Goal: Task Accomplishment & Management: Manage account settings

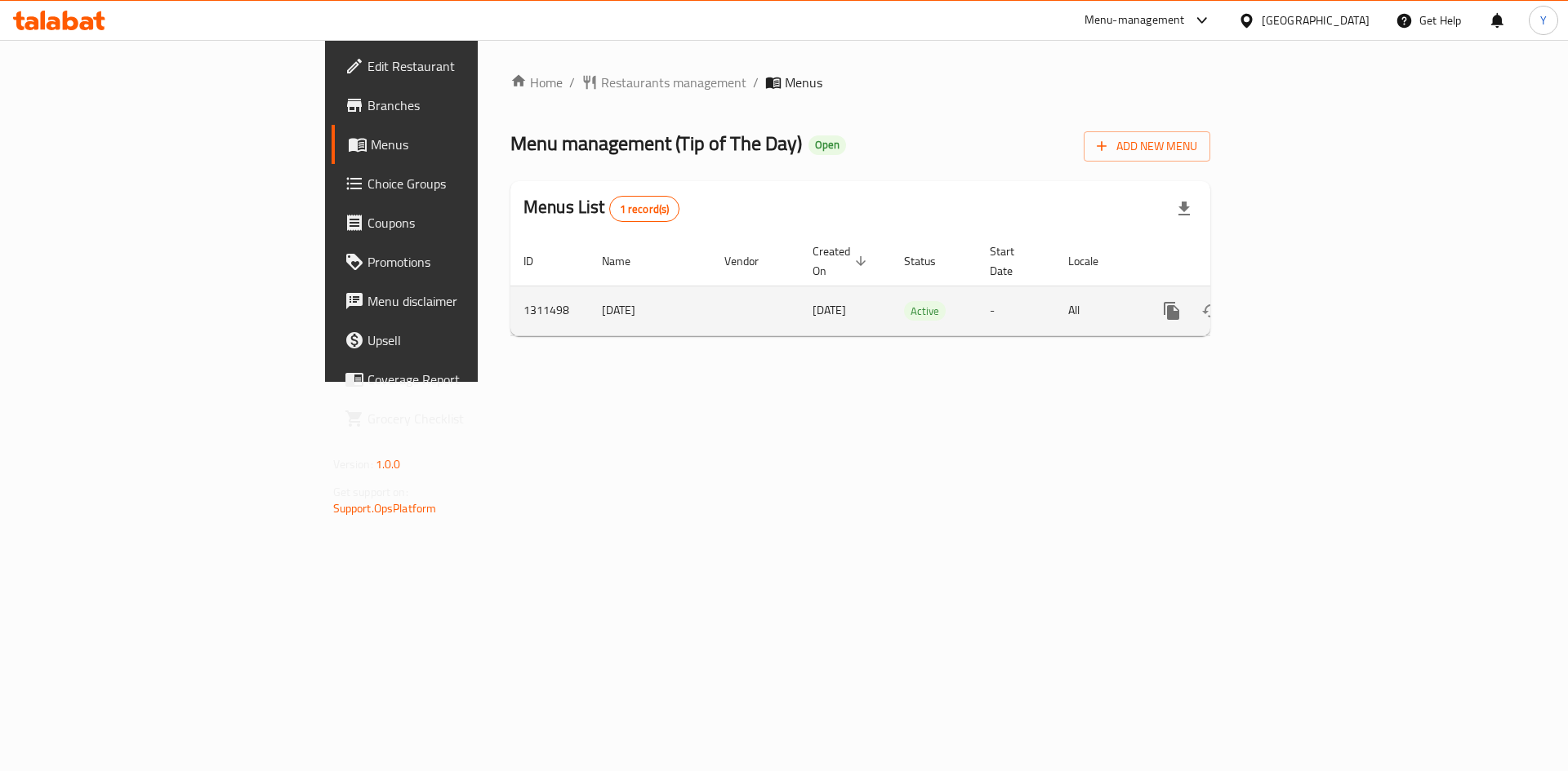
click at [1309, 294] on link "enhanced table" at bounding box center [1289, 311] width 39 height 39
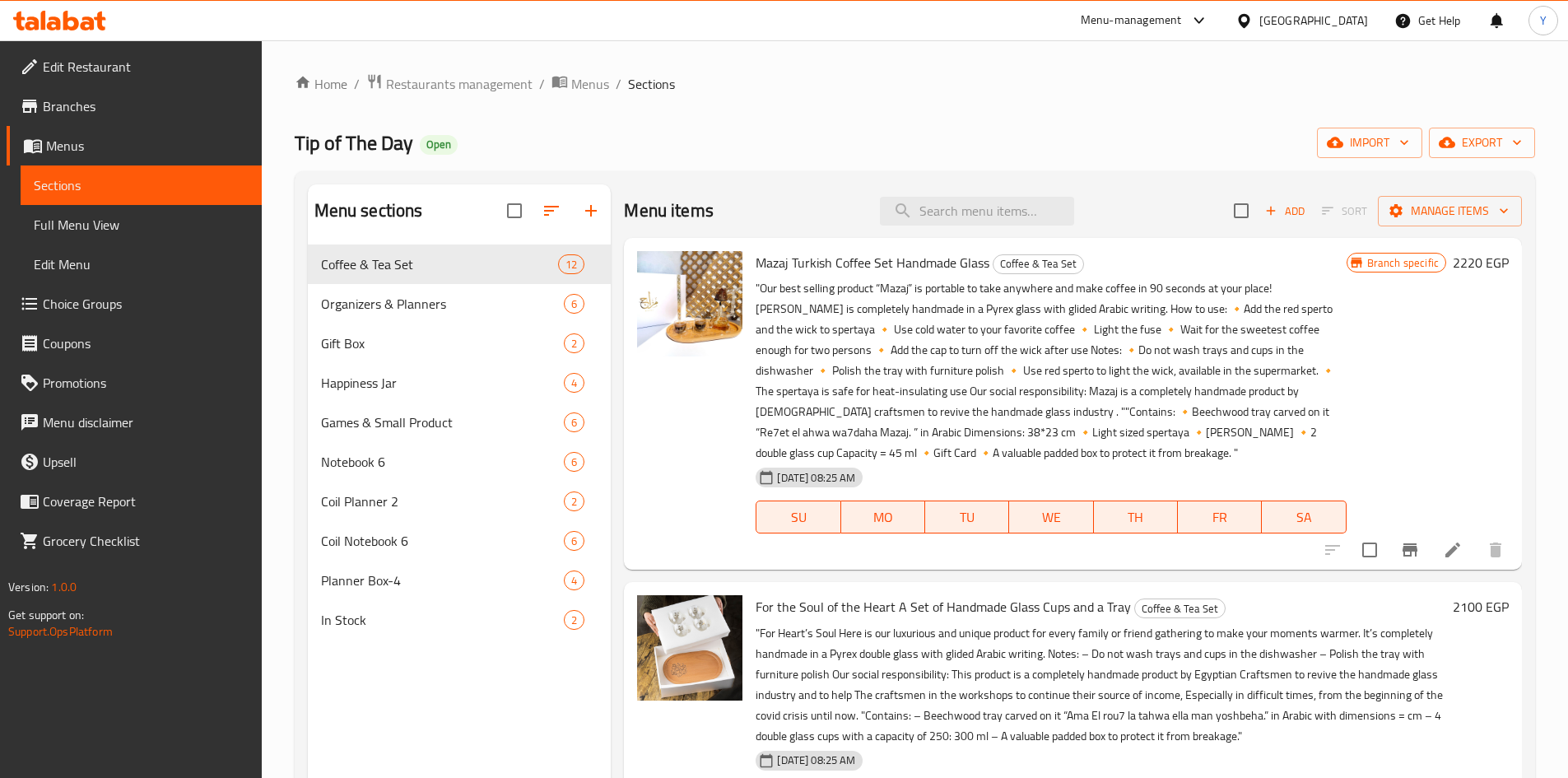
click at [995, 234] on div "Menu items Add Sort Manage items" at bounding box center [1073, 211] width 898 height 53
click at [992, 223] on input "search" at bounding box center [976, 211] width 194 height 29
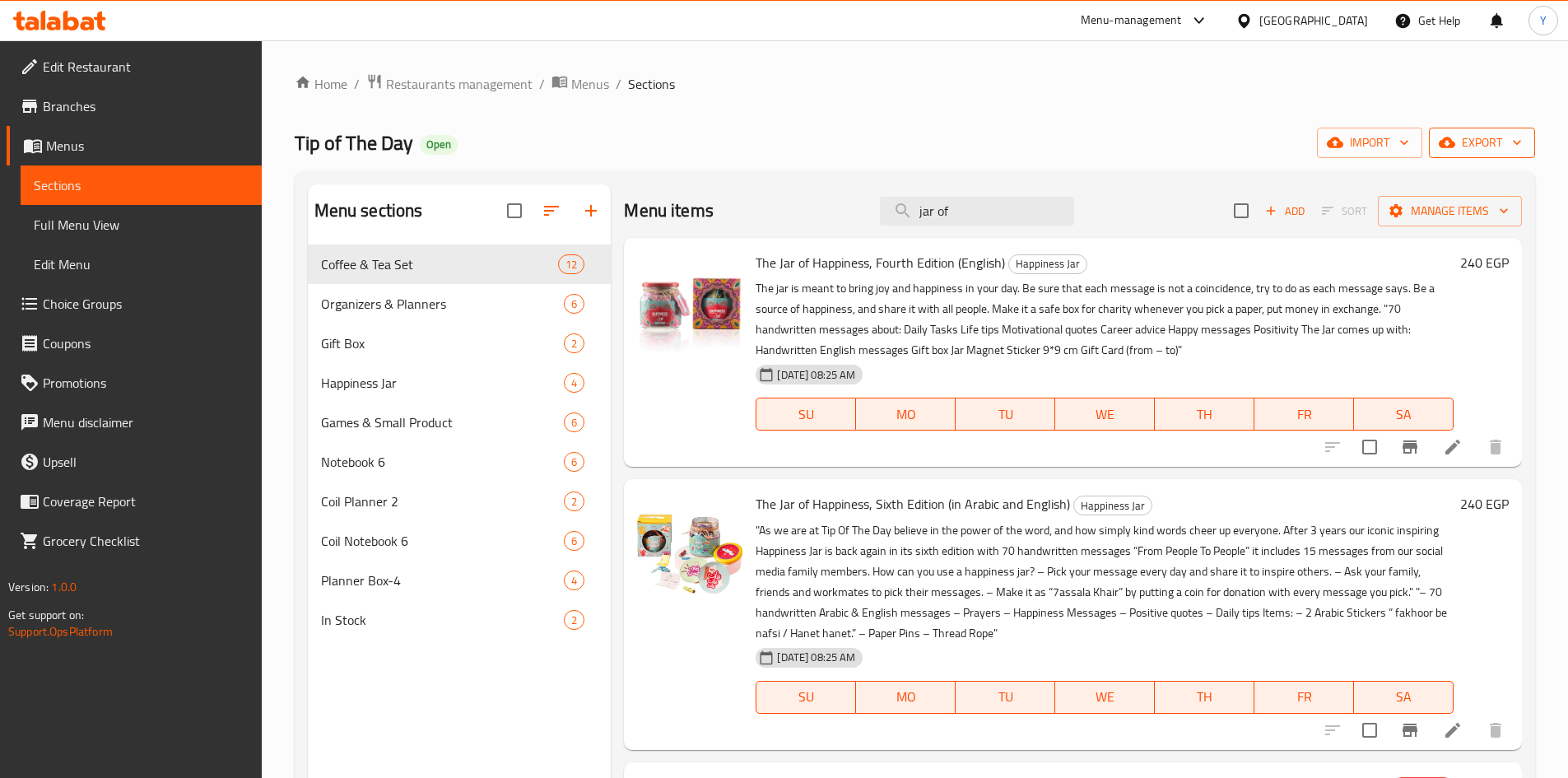
type input "jar of"
click at [1460, 142] on span "export" at bounding box center [1482, 143] width 80 height 21
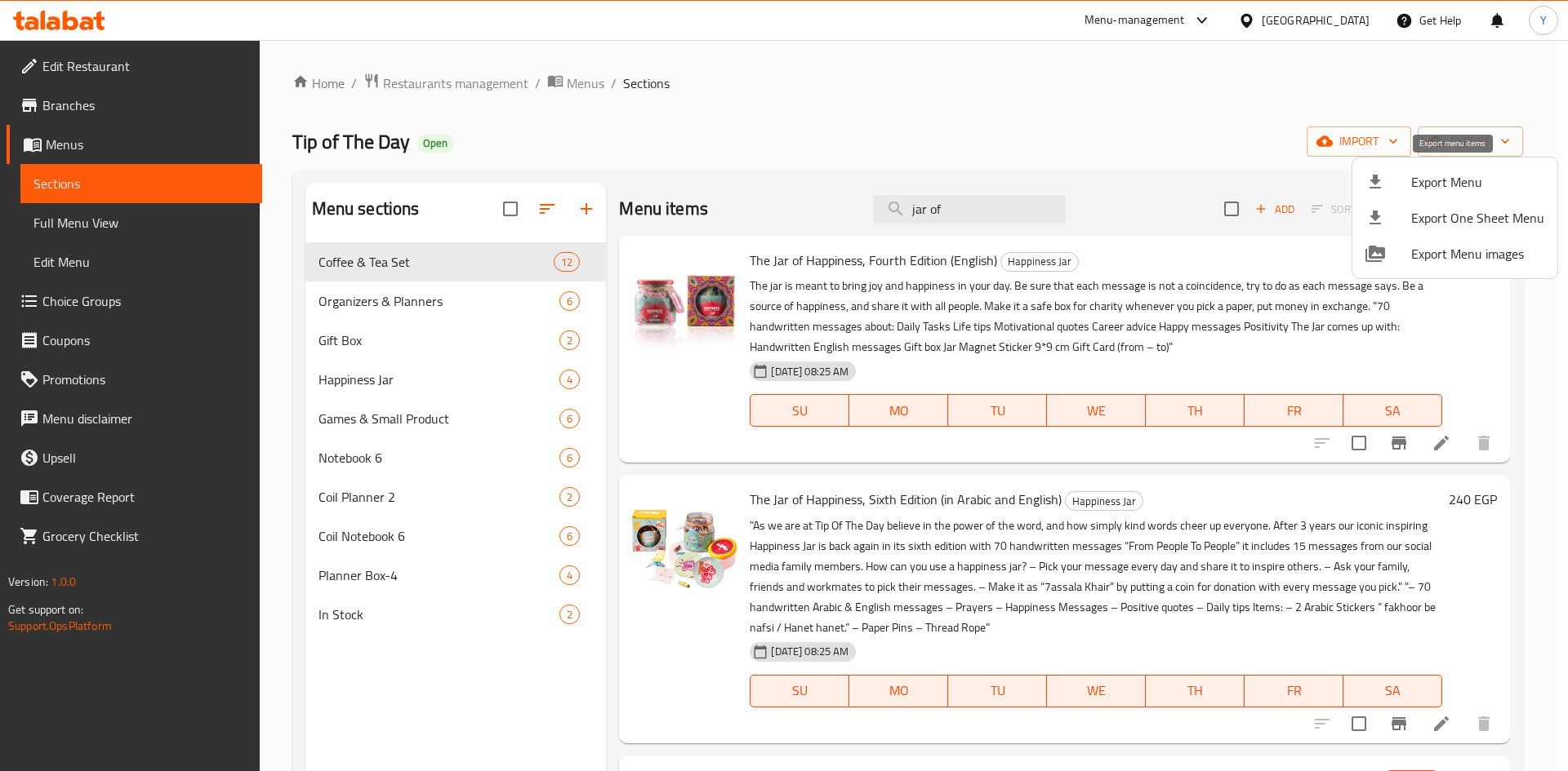
click at [1433, 187] on span "Export Menu" at bounding box center [1478, 182] width 133 height 20
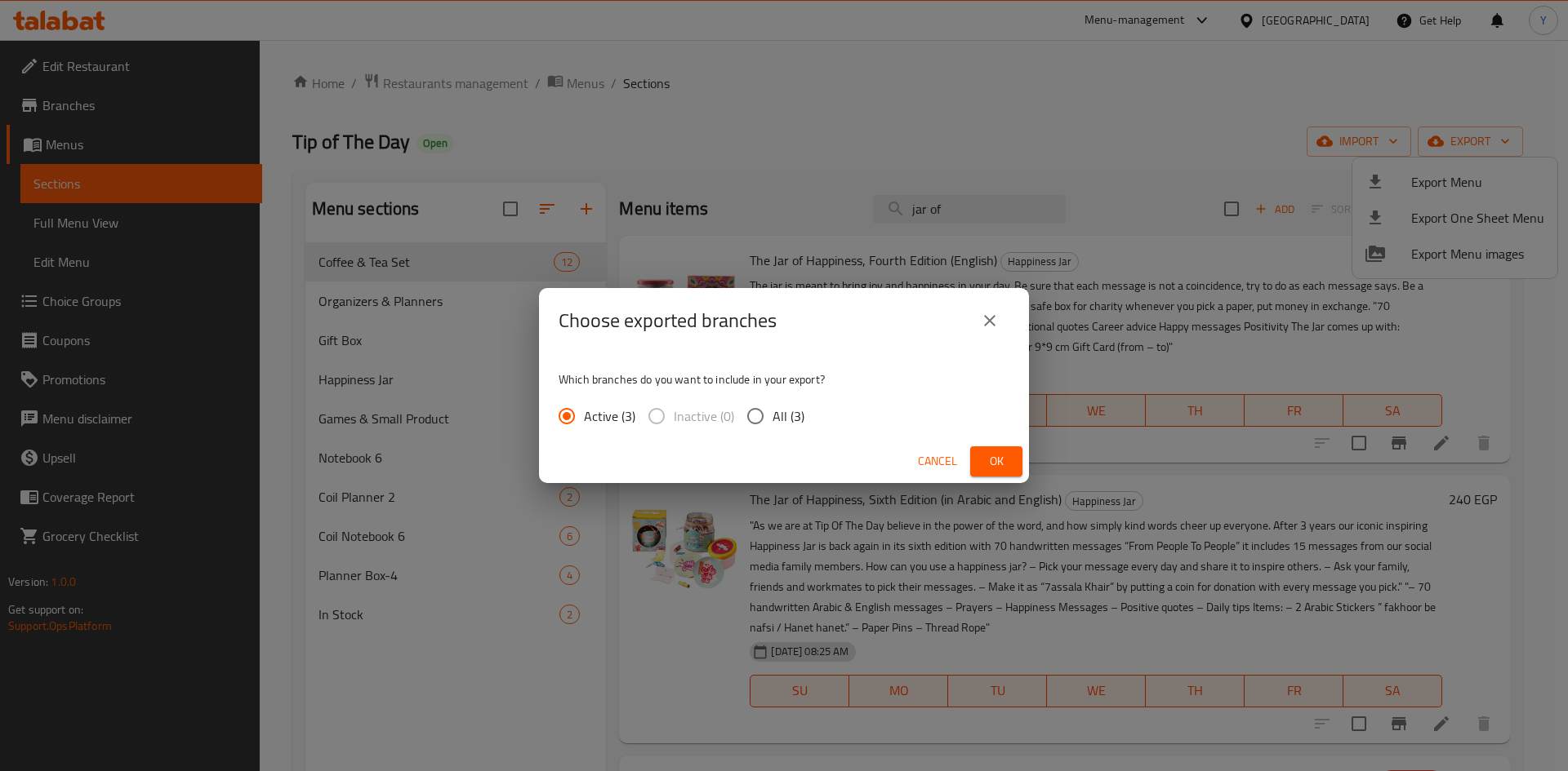
click at [772, 422] on span "All (3)" at bounding box center [788, 416] width 31 height 20
click at [771, 422] on input "All (3)" at bounding box center [755, 416] width 34 height 34
radio input "true"
click at [983, 451] on span "Ok" at bounding box center [996, 461] width 26 height 21
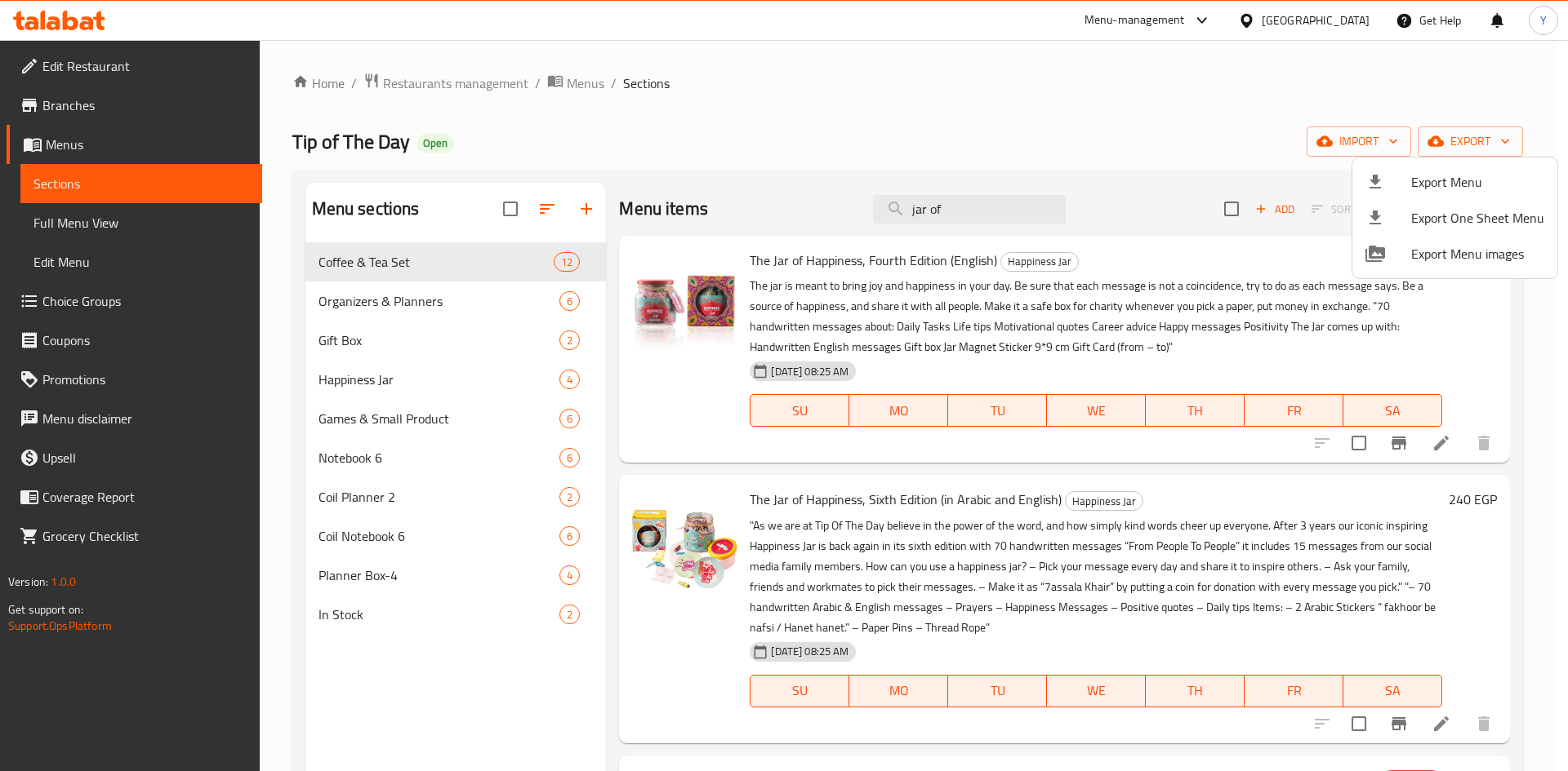
click at [1152, 346] on div at bounding box center [784, 386] width 1568 height 771
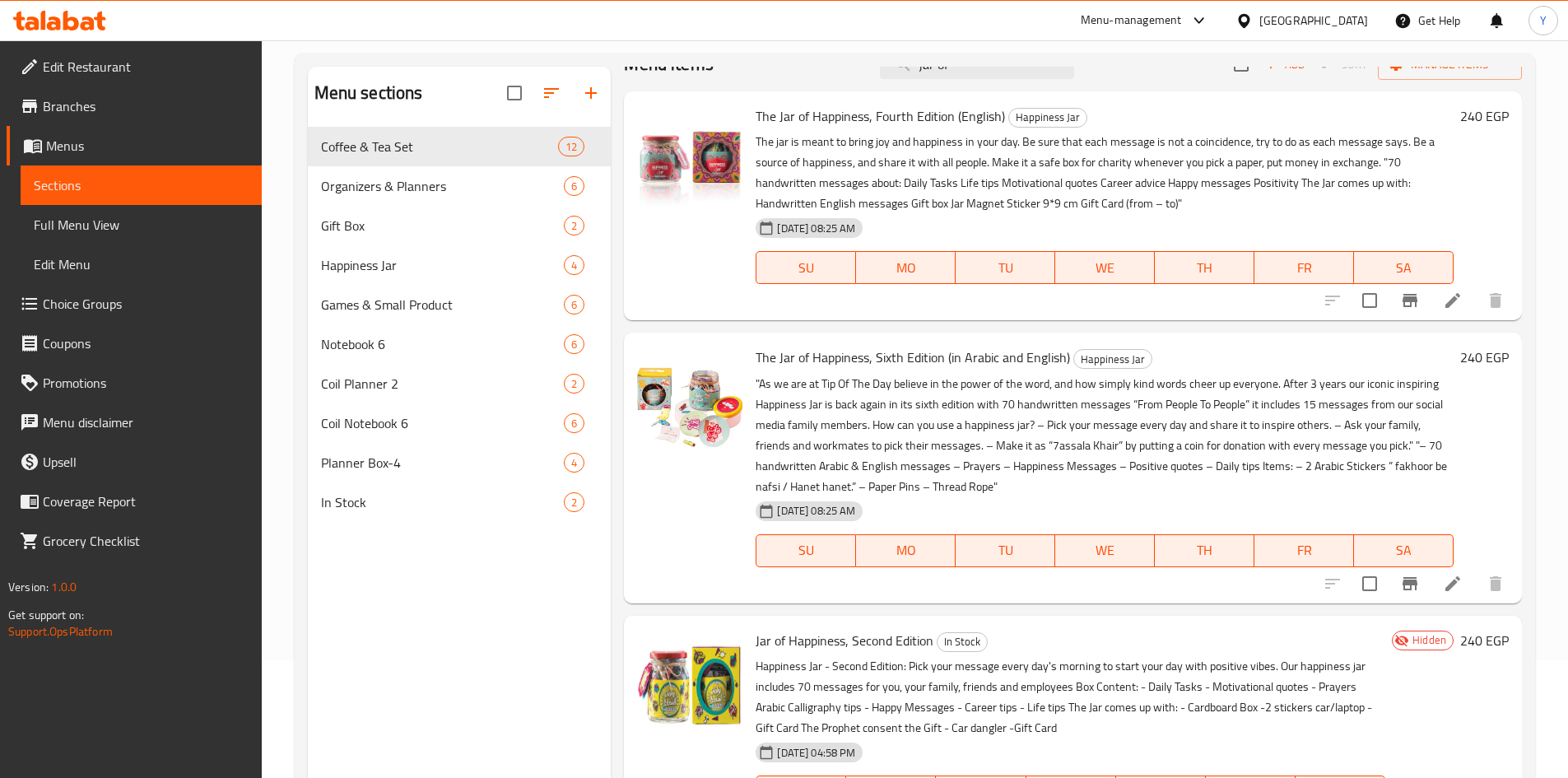
scroll to position [231, 0]
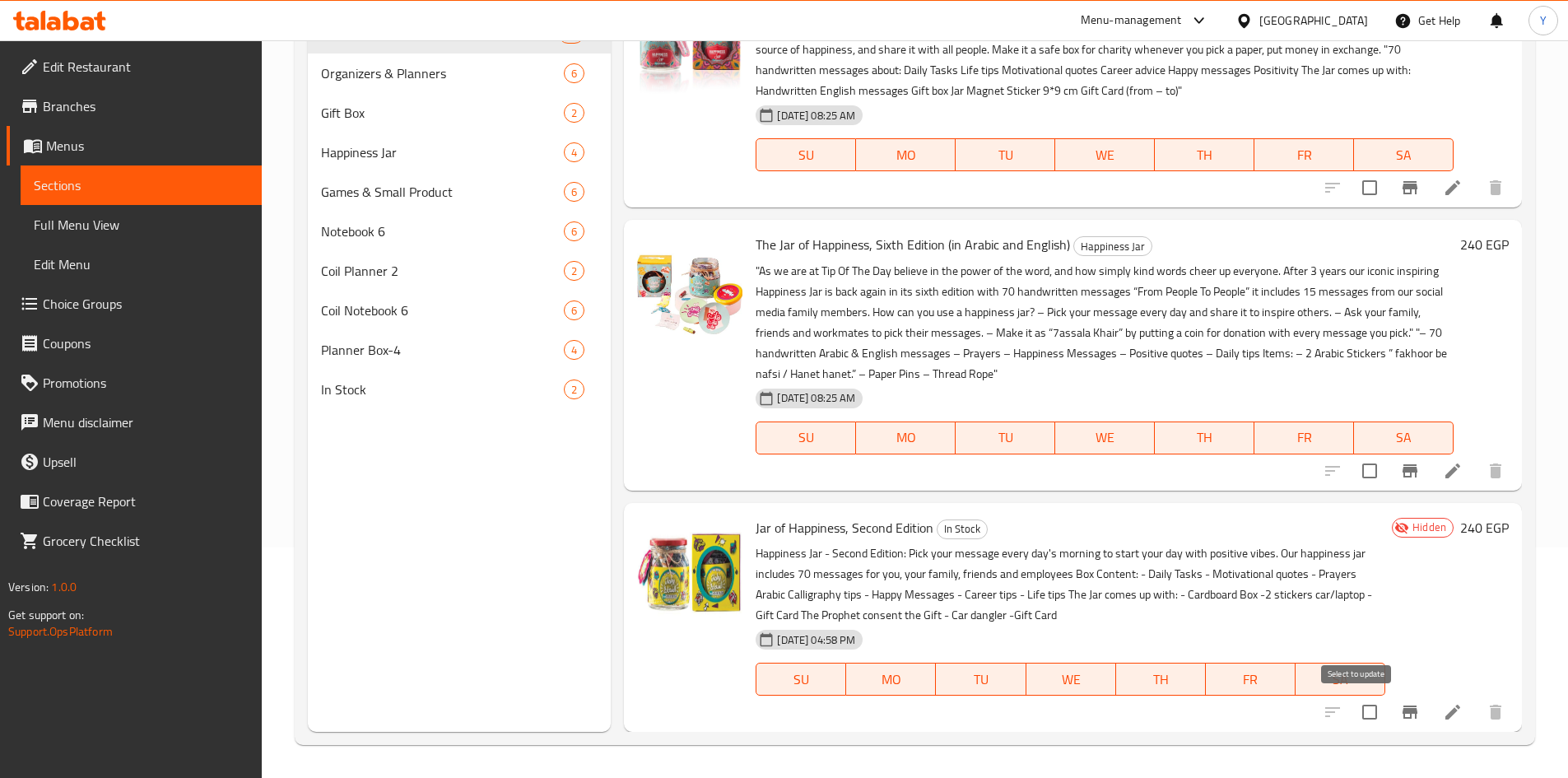
click at [1361, 719] on input "checkbox" at bounding box center [1369, 712] width 35 height 35
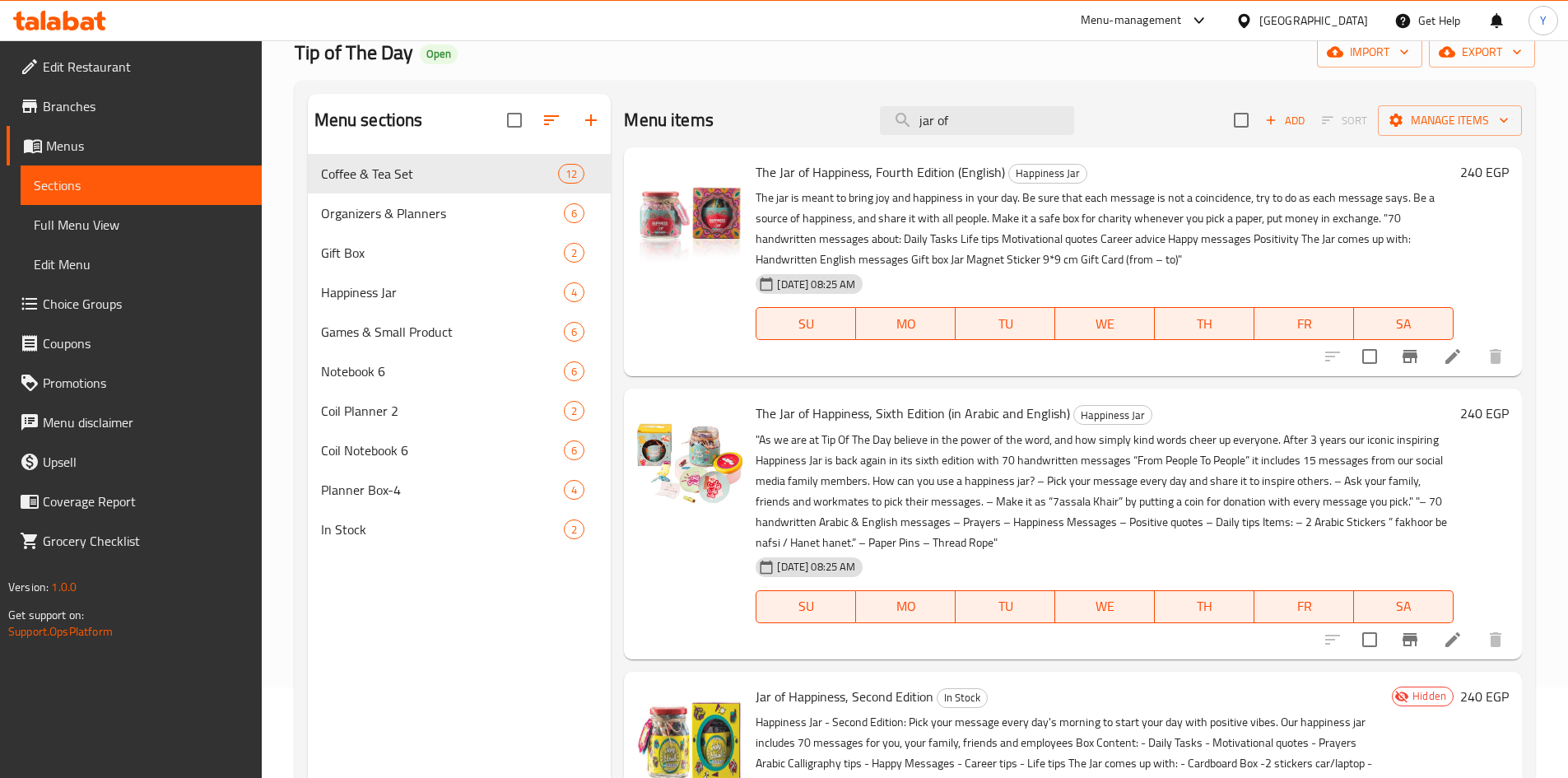
scroll to position [0, 0]
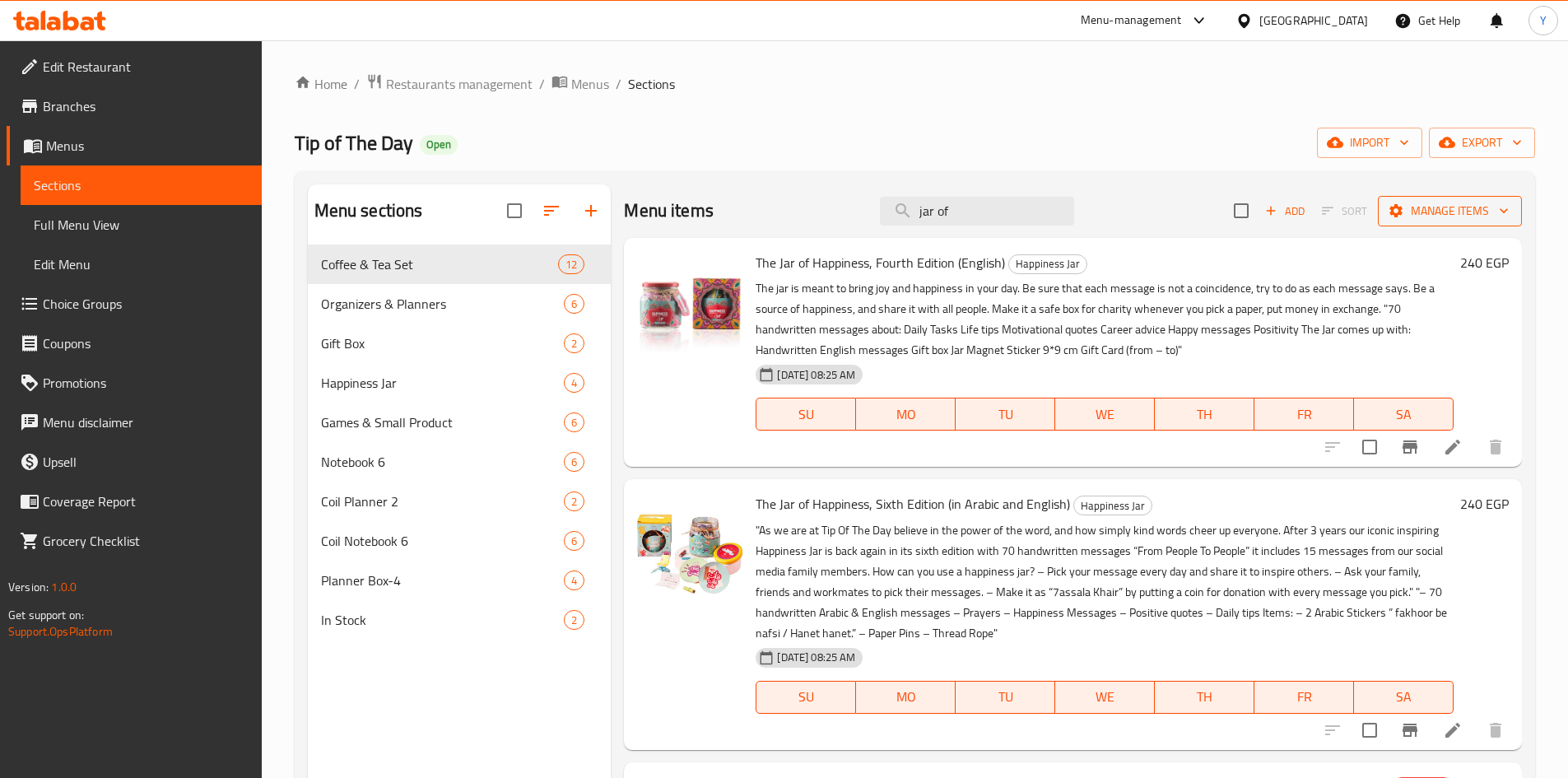
click at [1448, 215] on span "Manage items" at bounding box center [1449, 211] width 118 height 21
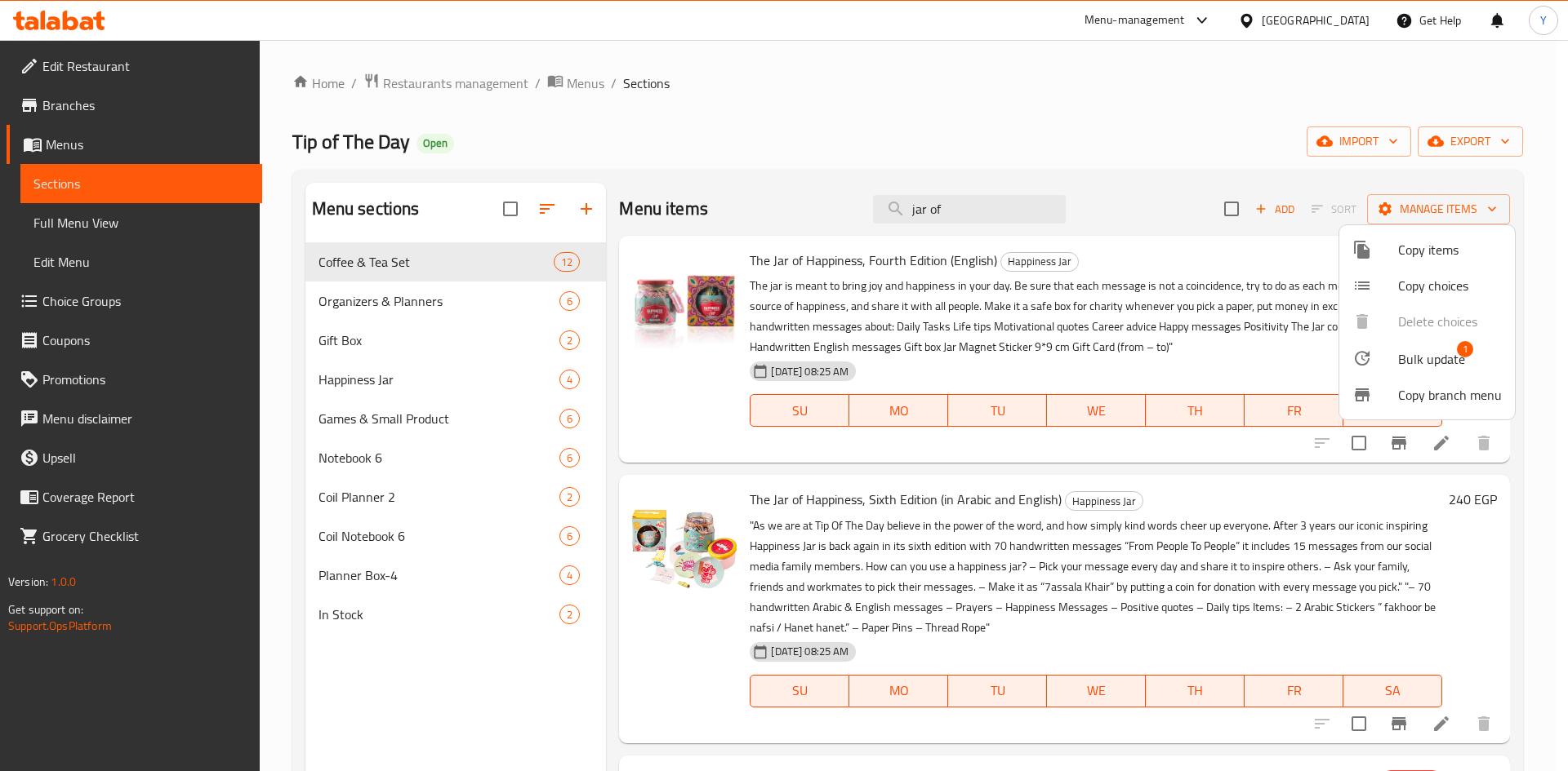
click at [1427, 367] on span "Bulk update" at bounding box center [1431, 359] width 67 height 20
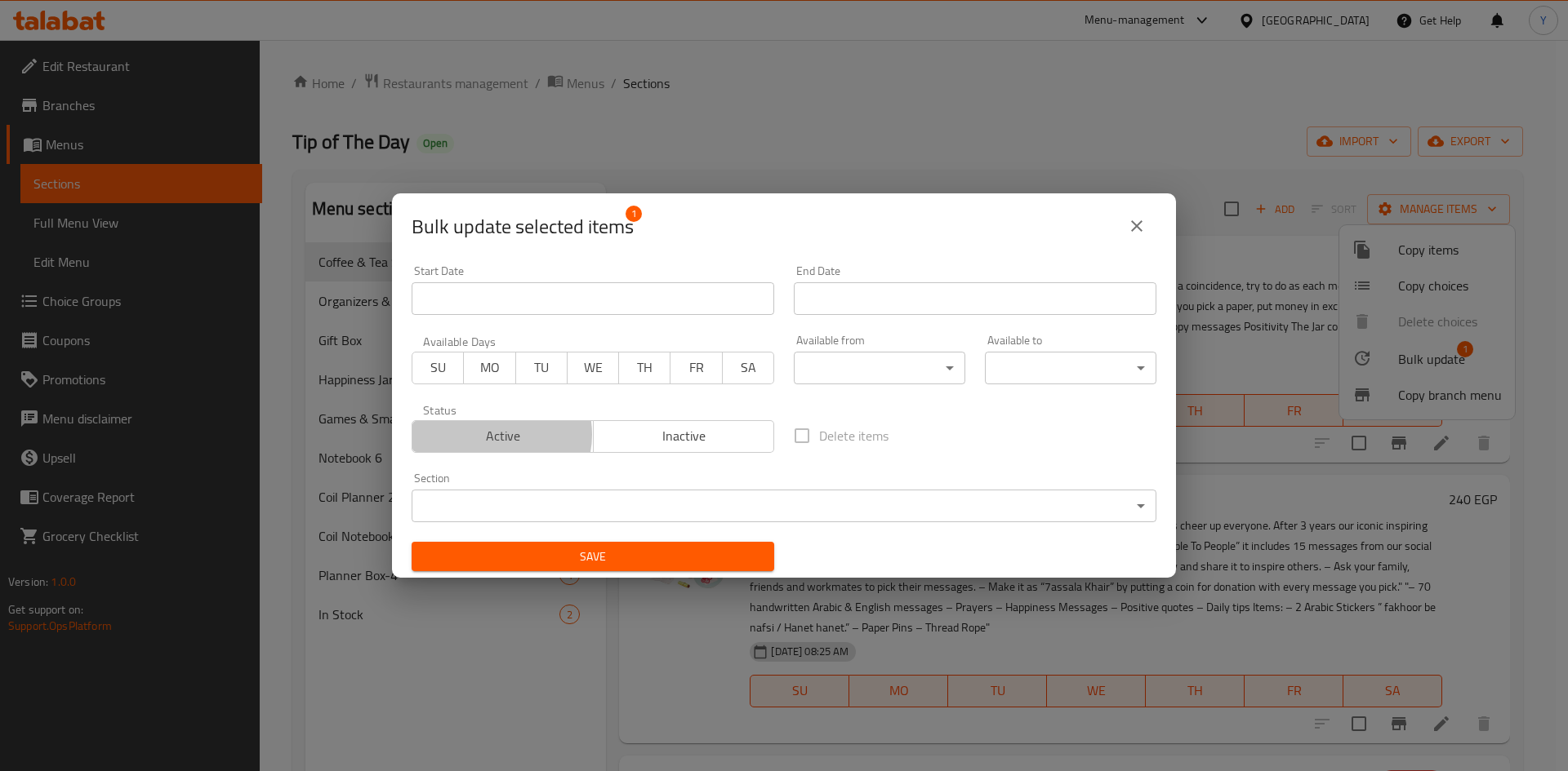
click at [500, 435] on span "Active" at bounding box center [502, 437] width 168 height 24
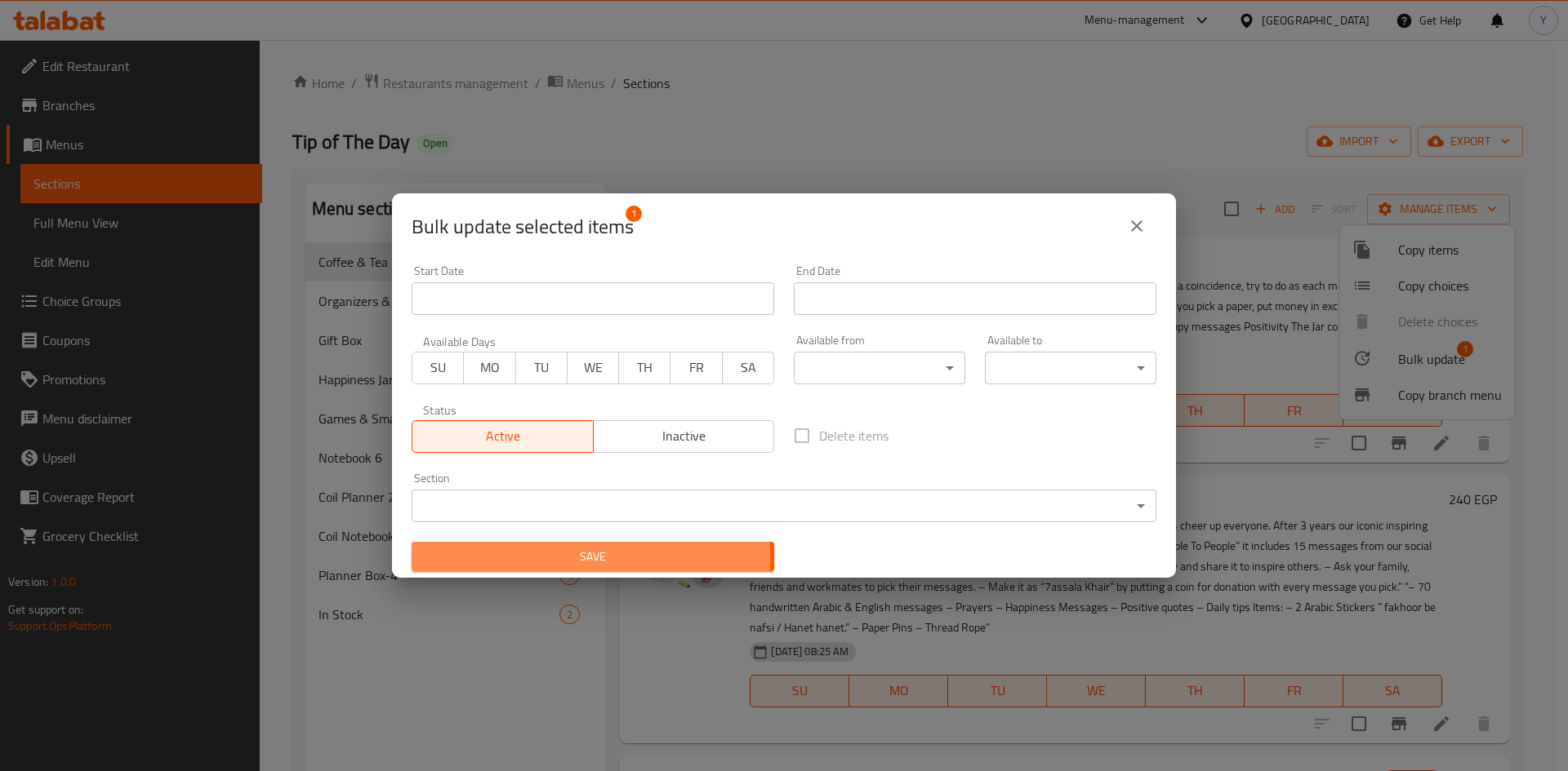
drag, startPoint x: 537, startPoint y: 561, endPoint x: 541, endPoint y: 569, distance: 8.9
click at [539, 561] on span "Save" at bounding box center [593, 556] width 337 height 21
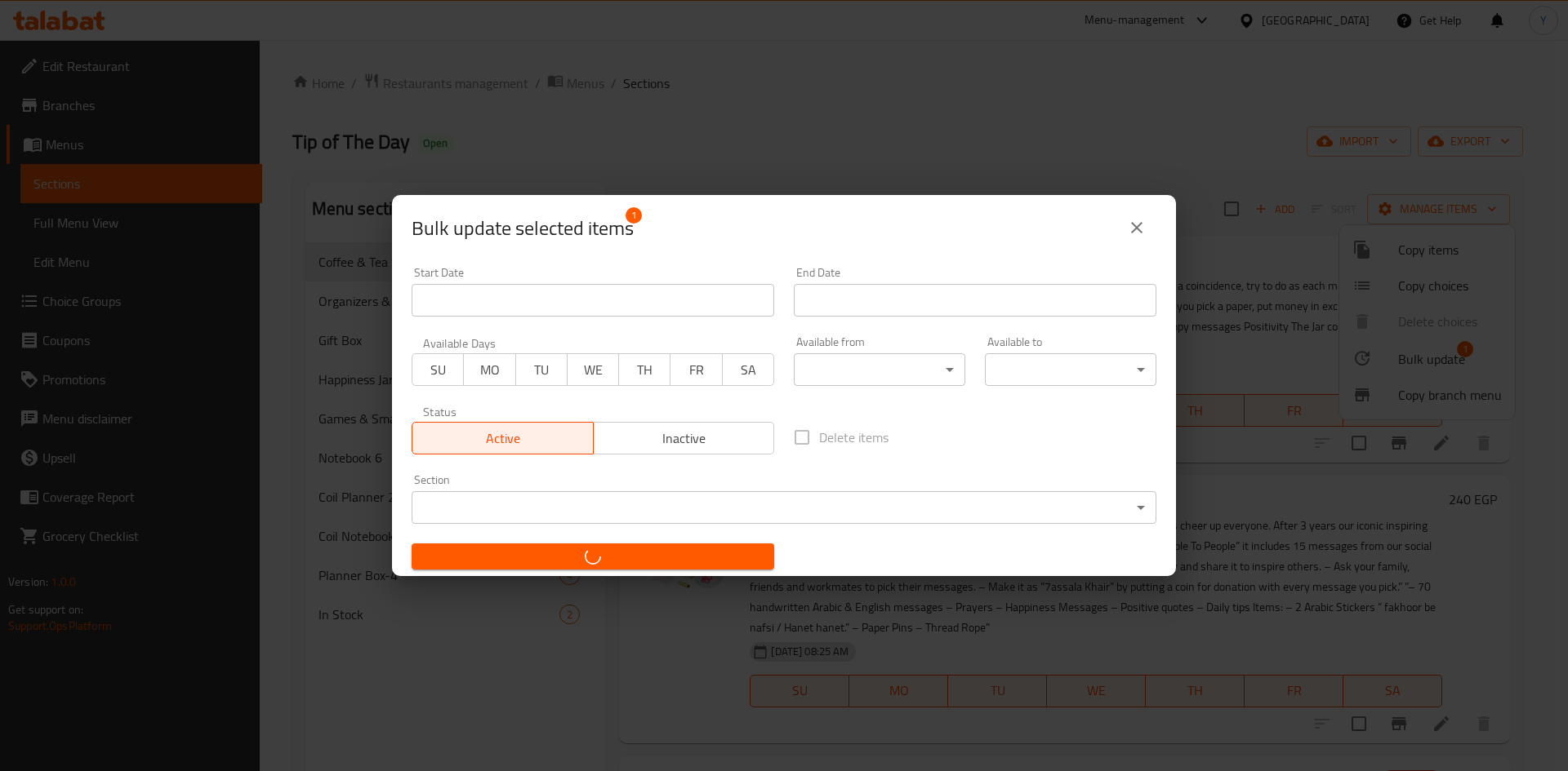
checkbox input "false"
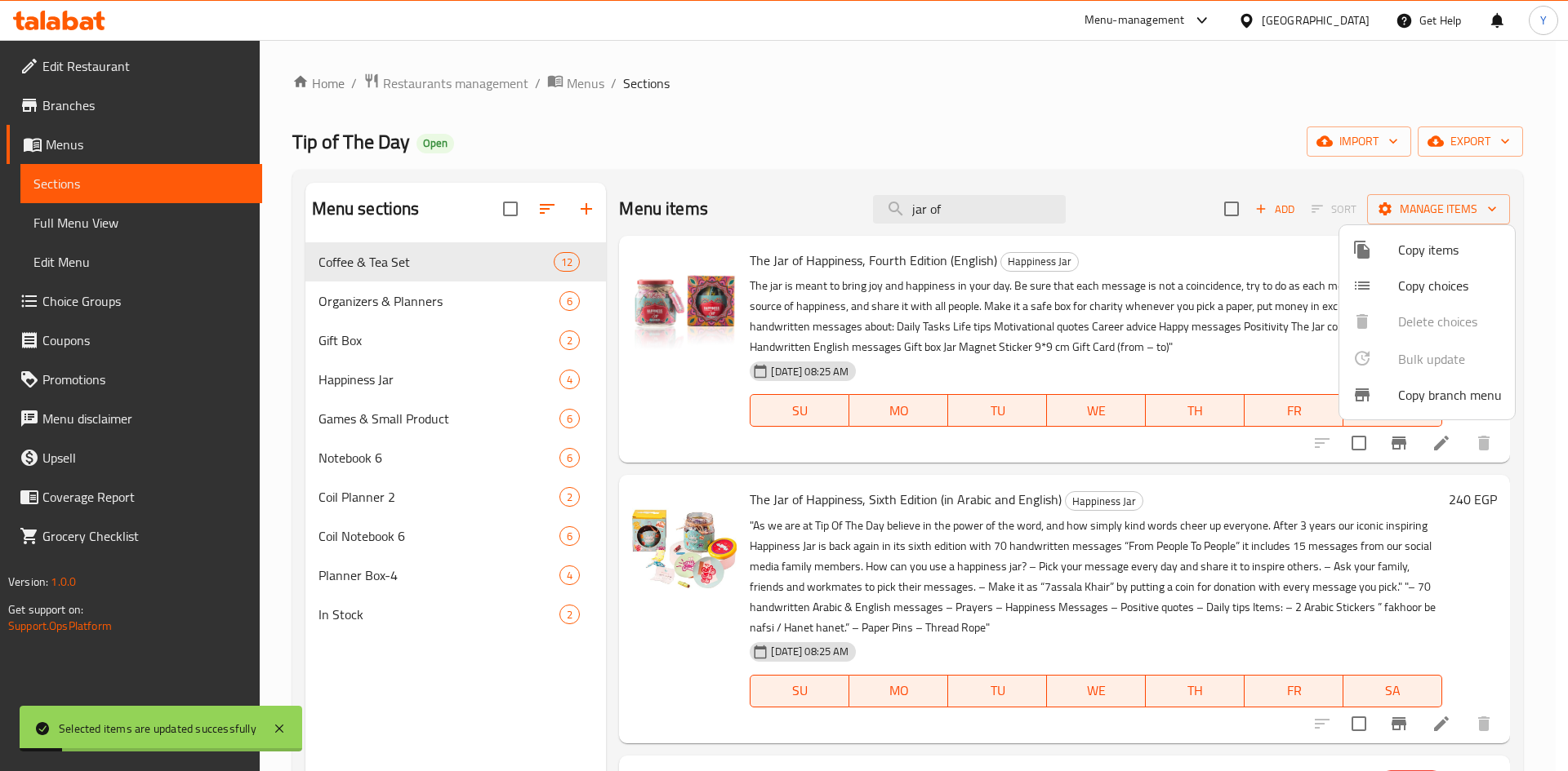
click at [994, 207] on div at bounding box center [784, 386] width 1568 height 771
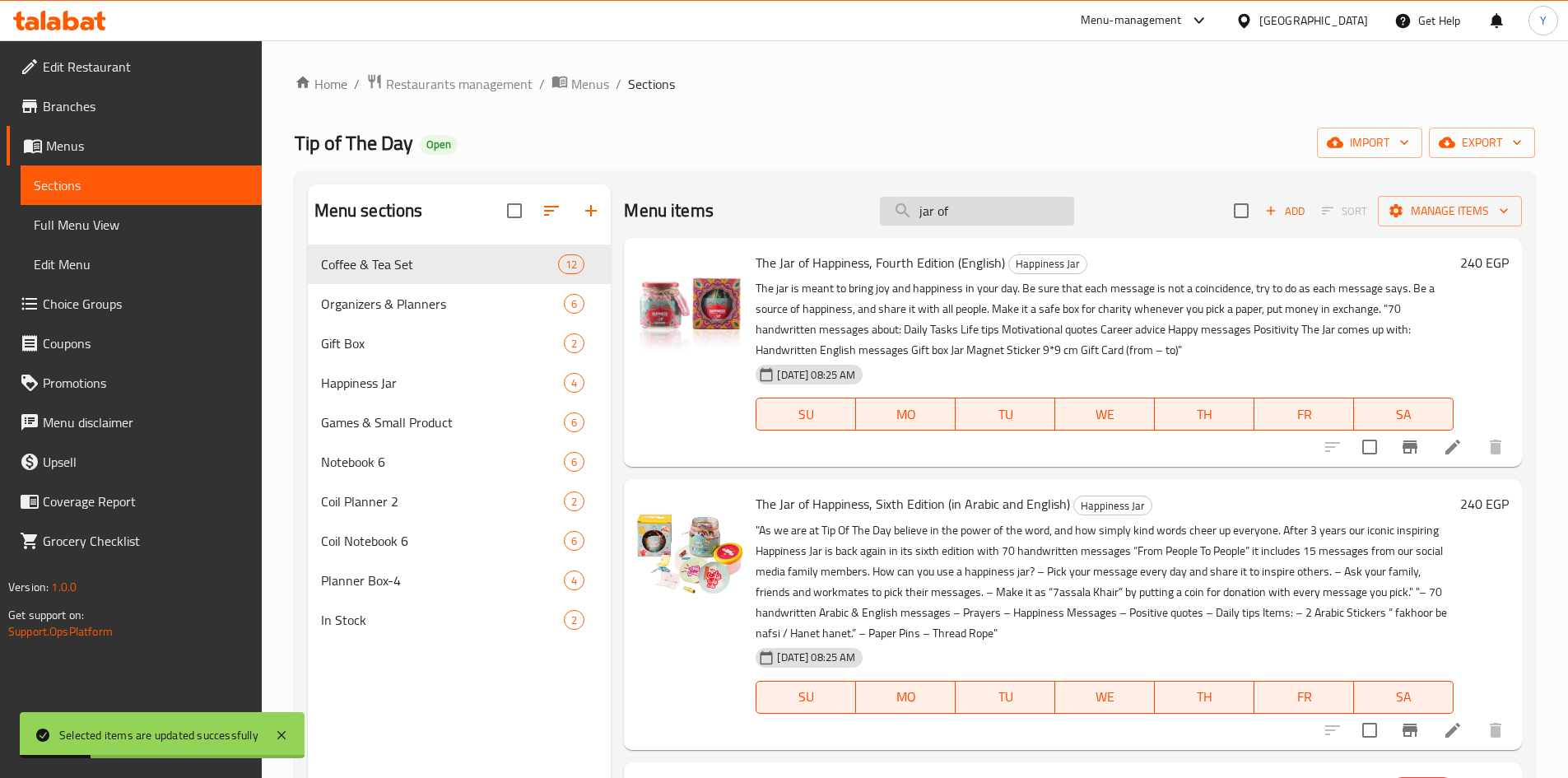
click at [999, 215] on input "jar of" at bounding box center [976, 211] width 194 height 29
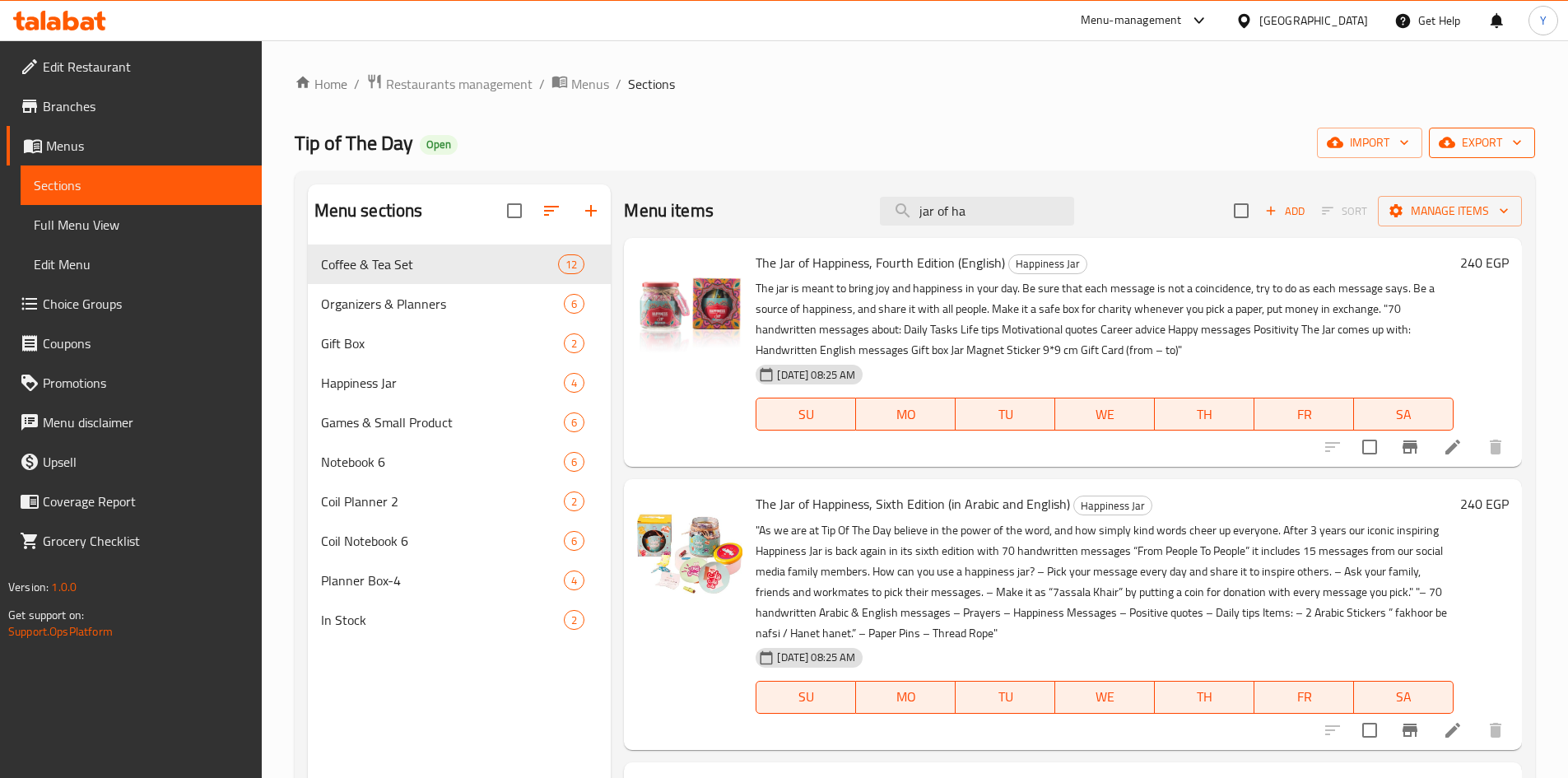
type input "jar of ha"
click at [1455, 145] on icon "button" at bounding box center [1446, 143] width 17 height 11
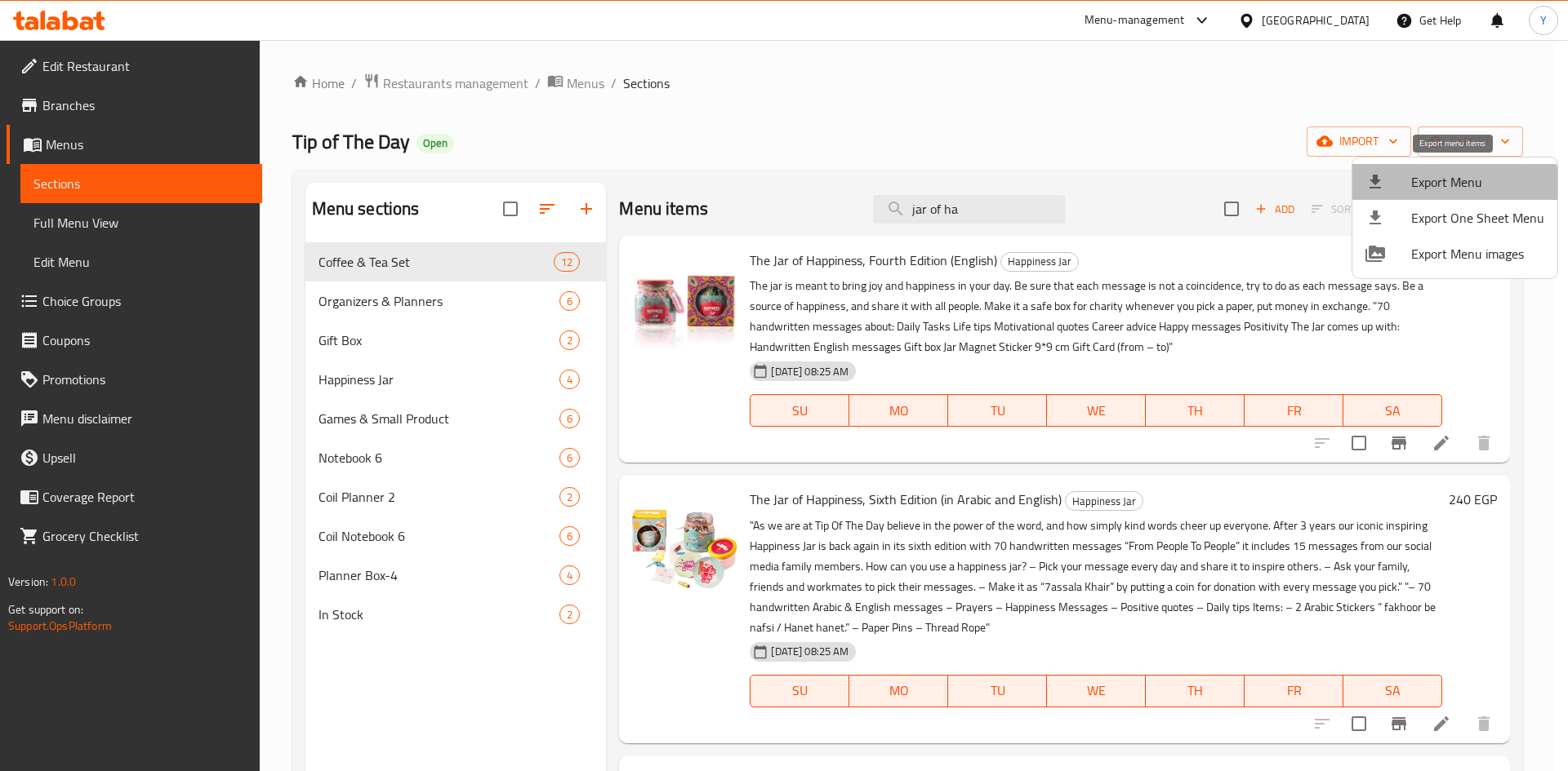
click at [1453, 191] on span "Export Menu" at bounding box center [1478, 182] width 133 height 20
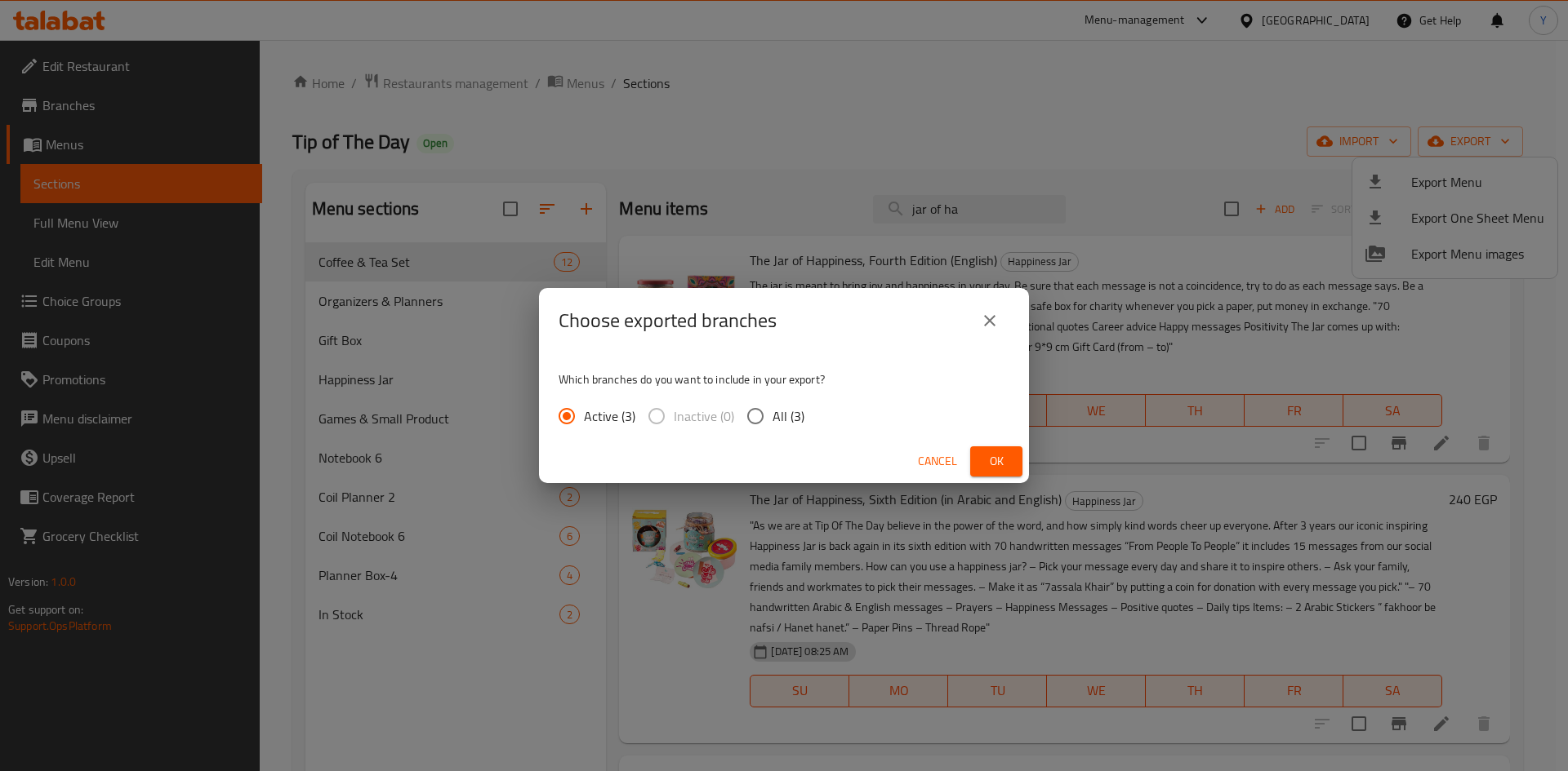
click at [770, 421] on input "All (3)" at bounding box center [755, 416] width 34 height 34
radio input "true"
click at [992, 468] on span "Ok" at bounding box center [996, 461] width 26 height 21
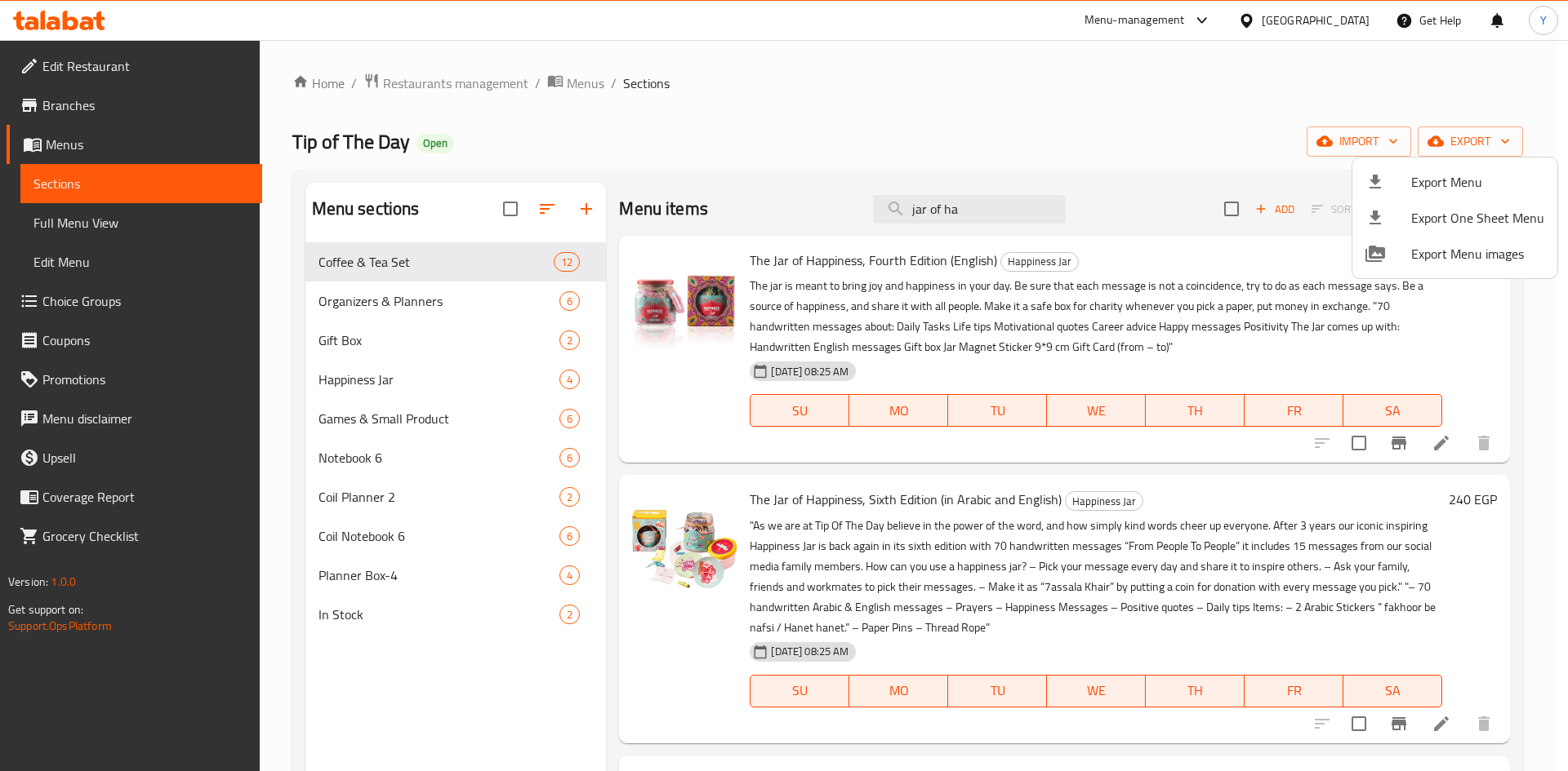
click at [95, 26] on div at bounding box center [784, 386] width 1568 height 771
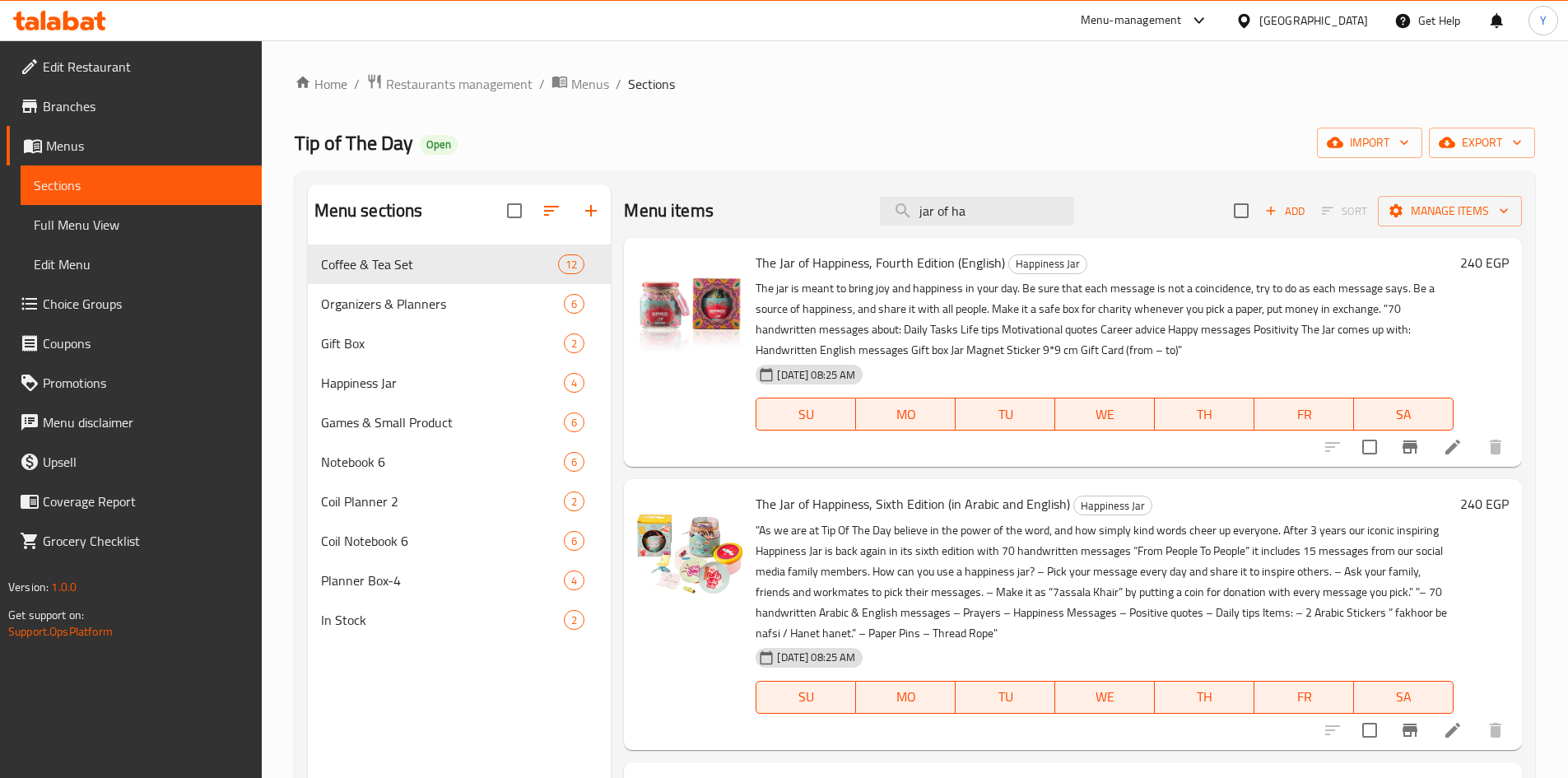
click at [52, 24] on icon at bounding box center [53, 24] width 14 height 14
